Goal: Transaction & Acquisition: Subscribe to service/newsletter

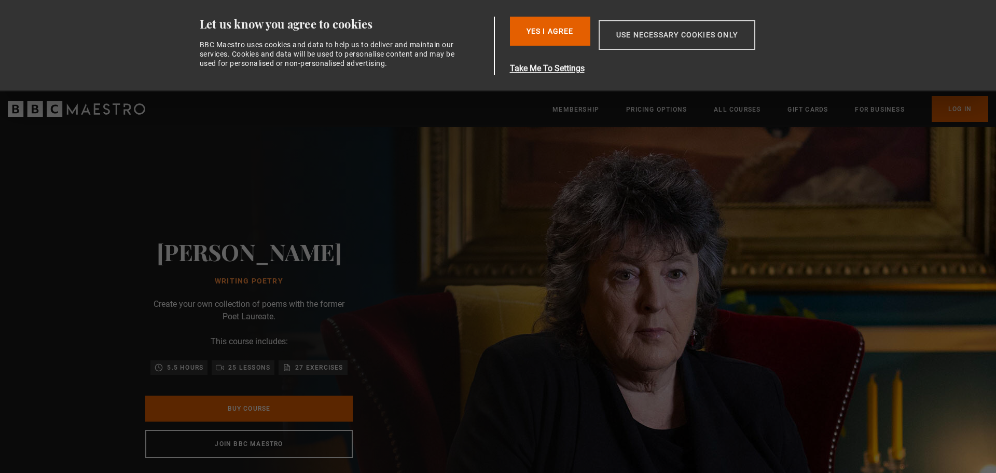
click at [643, 32] on button "Use necessary cookies only" at bounding box center [677, 35] width 157 height 30
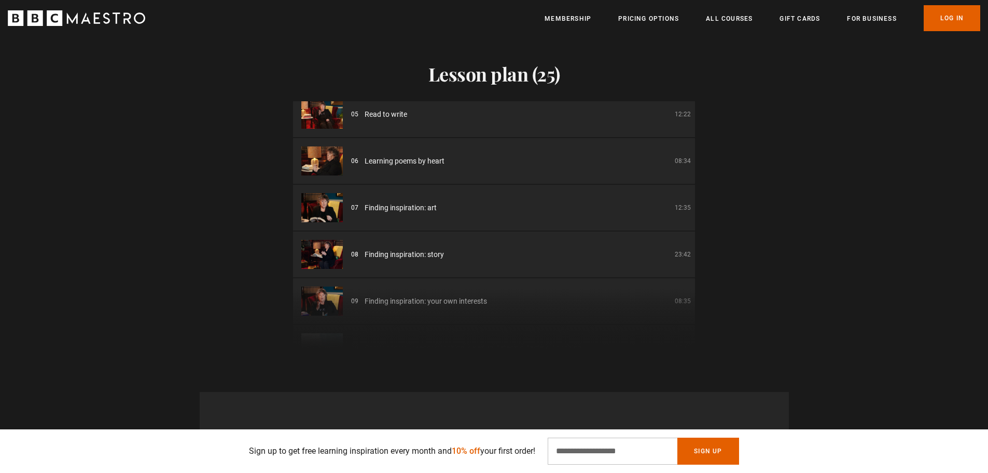
scroll to position [0, 544]
click at [367, 115] on span "Read to write" at bounding box center [386, 114] width 43 height 11
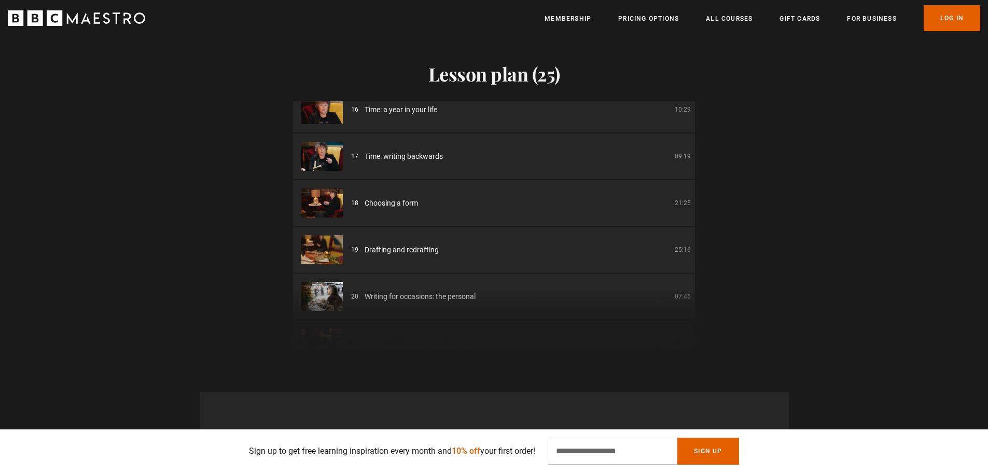
scroll to position [715, 0]
click at [650, 22] on link "Pricing Options" at bounding box center [648, 18] width 61 height 10
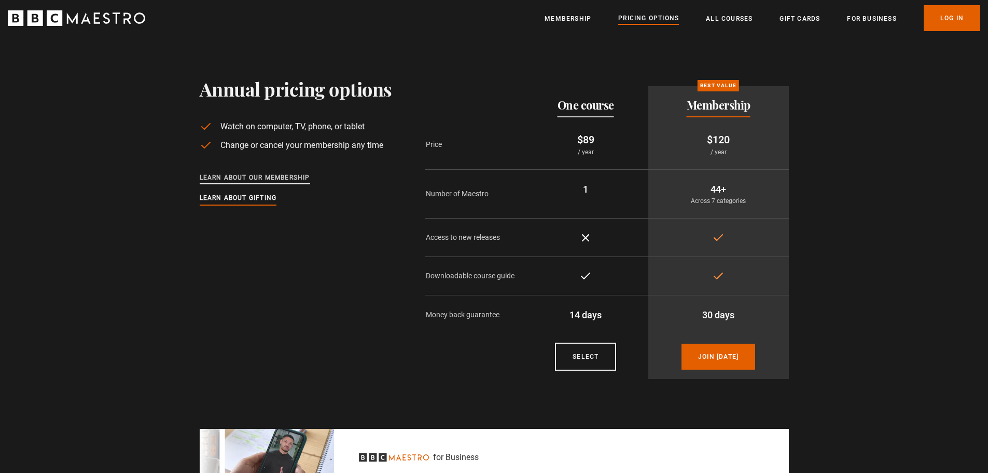
click at [209, 175] on link "Learn about our membership" at bounding box center [255, 177] width 110 height 11
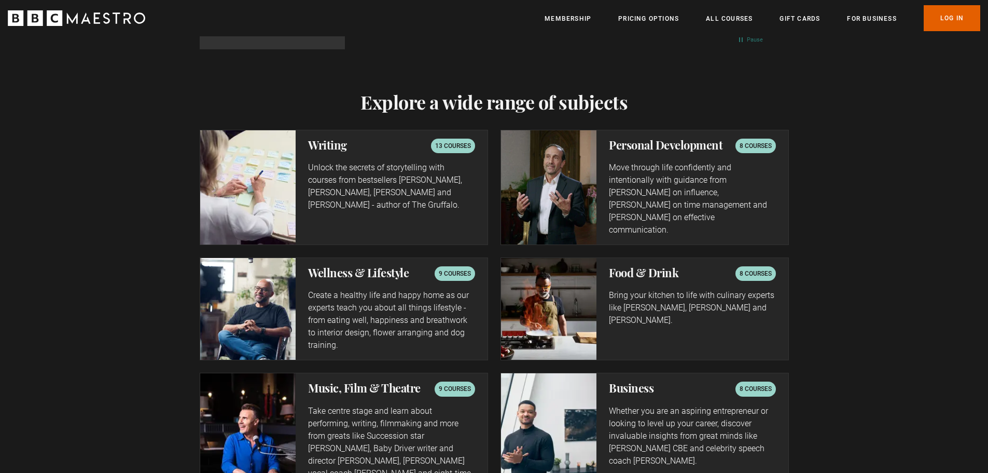
scroll to position [0, 272]
click at [416, 179] on p "Unlock the secrets of storytelling with courses from bestsellers Ken Follett, J…" at bounding box center [391, 186] width 167 height 50
click at [450, 148] on p "13 courses" at bounding box center [453, 146] width 36 height 10
click at [340, 148] on h2 "Writing" at bounding box center [327, 144] width 39 height 12
click at [235, 169] on img at bounding box center [248, 187] width 96 height 114
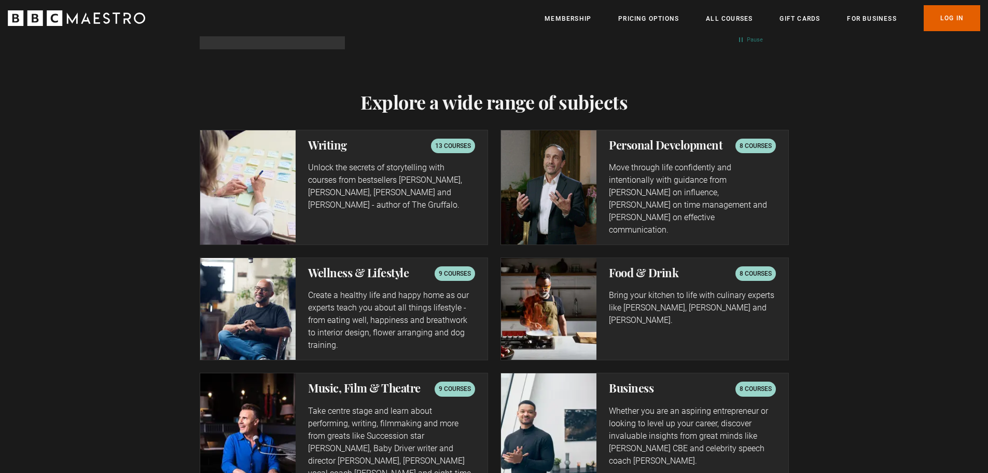
click at [355, 178] on p "Unlock the secrets of storytelling with courses from bestsellers Ken Follett, J…" at bounding box center [391, 186] width 167 height 50
click at [453, 142] on p "13 courses" at bounding box center [453, 146] width 36 height 10
click at [720, 21] on link "All Courses" at bounding box center [729, 18] width 47 height 10
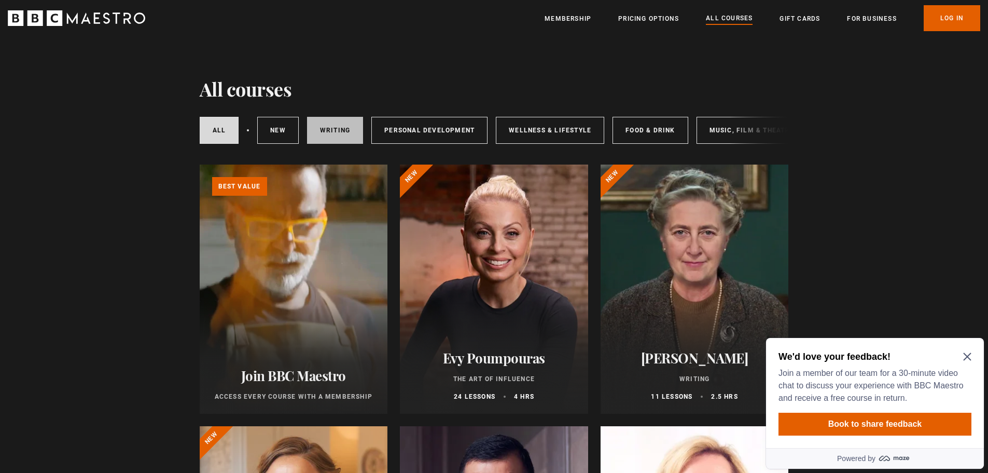
click at [310, 137] on link "Writing" at bounding box center [335, 130] width 56 height 27
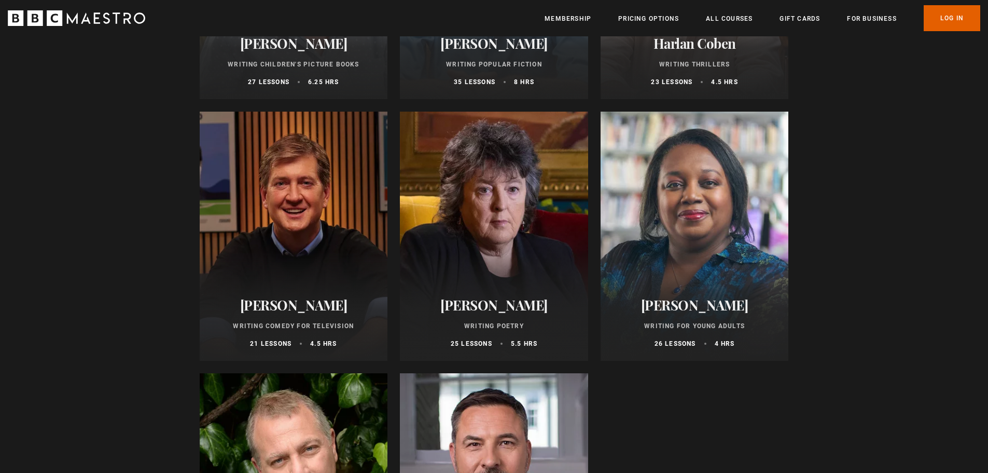
scroll to position [830, 0]
